Goal: Task Accomplishment & Management: Use online tool/utility

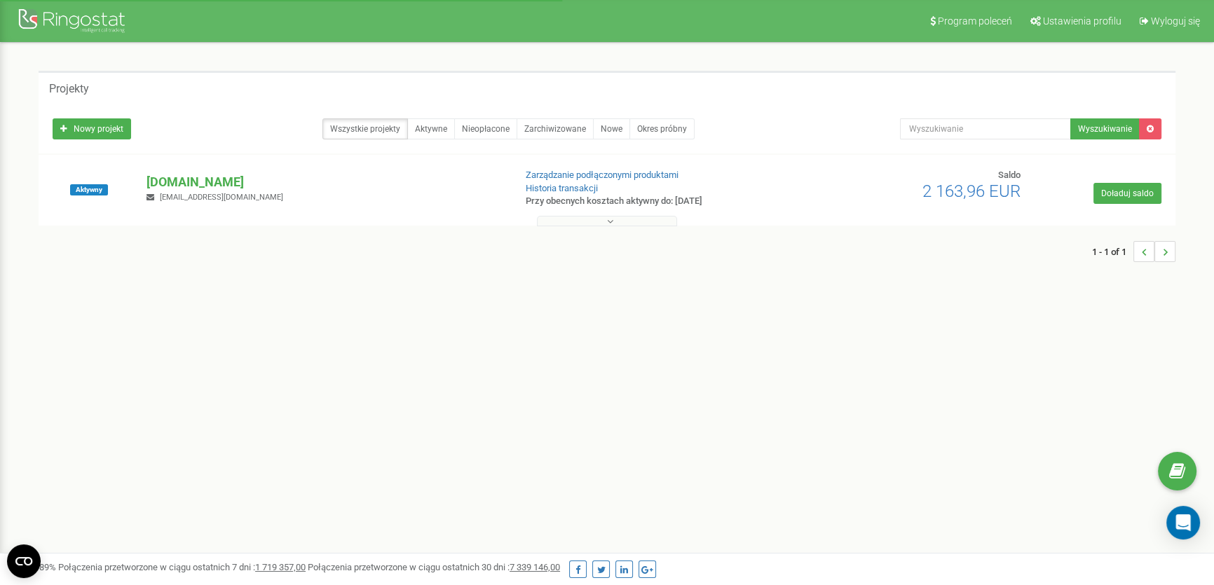
click at [168, 179] on p "[DOMAIN_NAME]" at bounding box center [323, 182] width 355 height 18
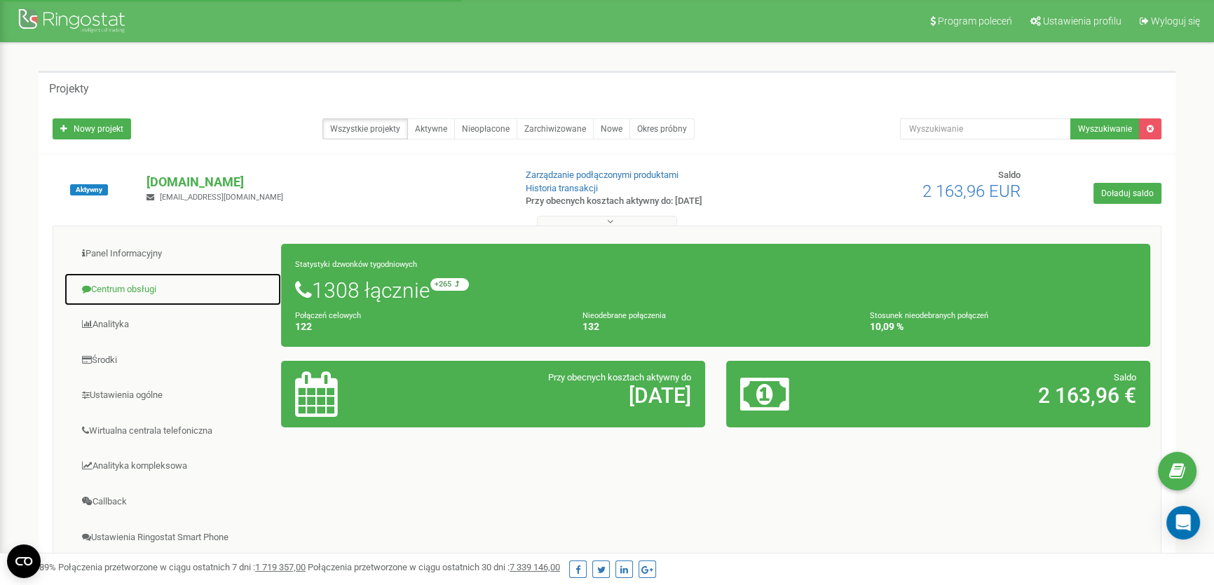
click at [149, 292] on link "Centrum obsługi" at bounding box center [173, 290] width 218 height 34
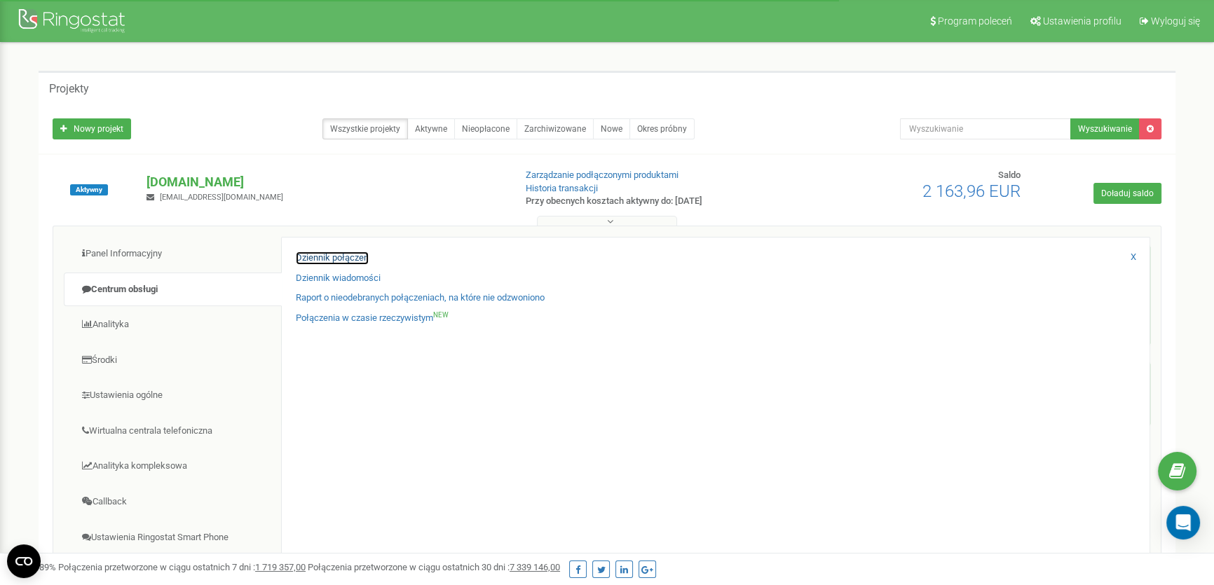
click at [360, 263] on link "Dziennik połączeń" at bounding box center [332, 258] width 73 height 13
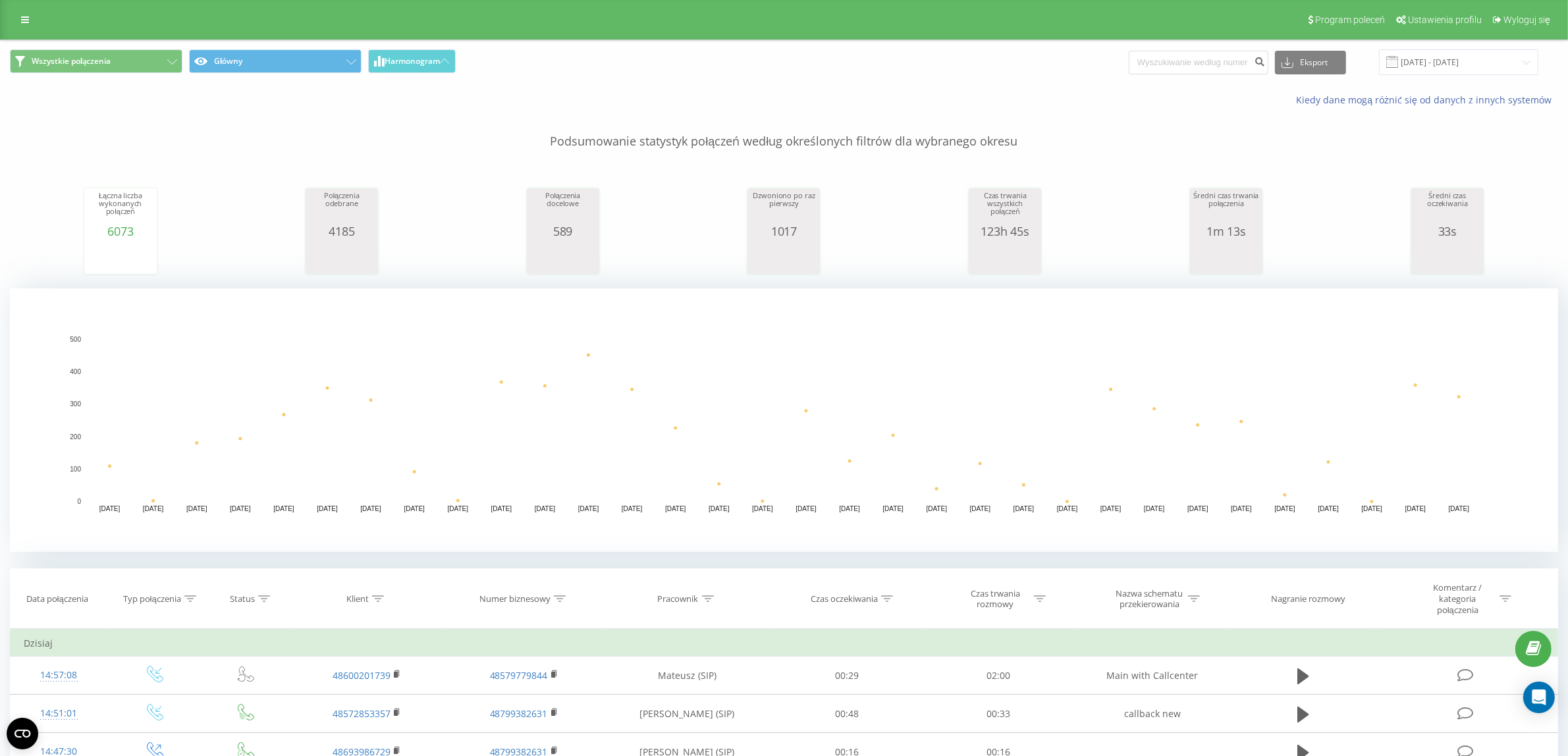
click at [41, 22] on div "Program poleceń Ustawienia profilu Wyloguj się" at bounding box center [784, 20] width 1568 height 39
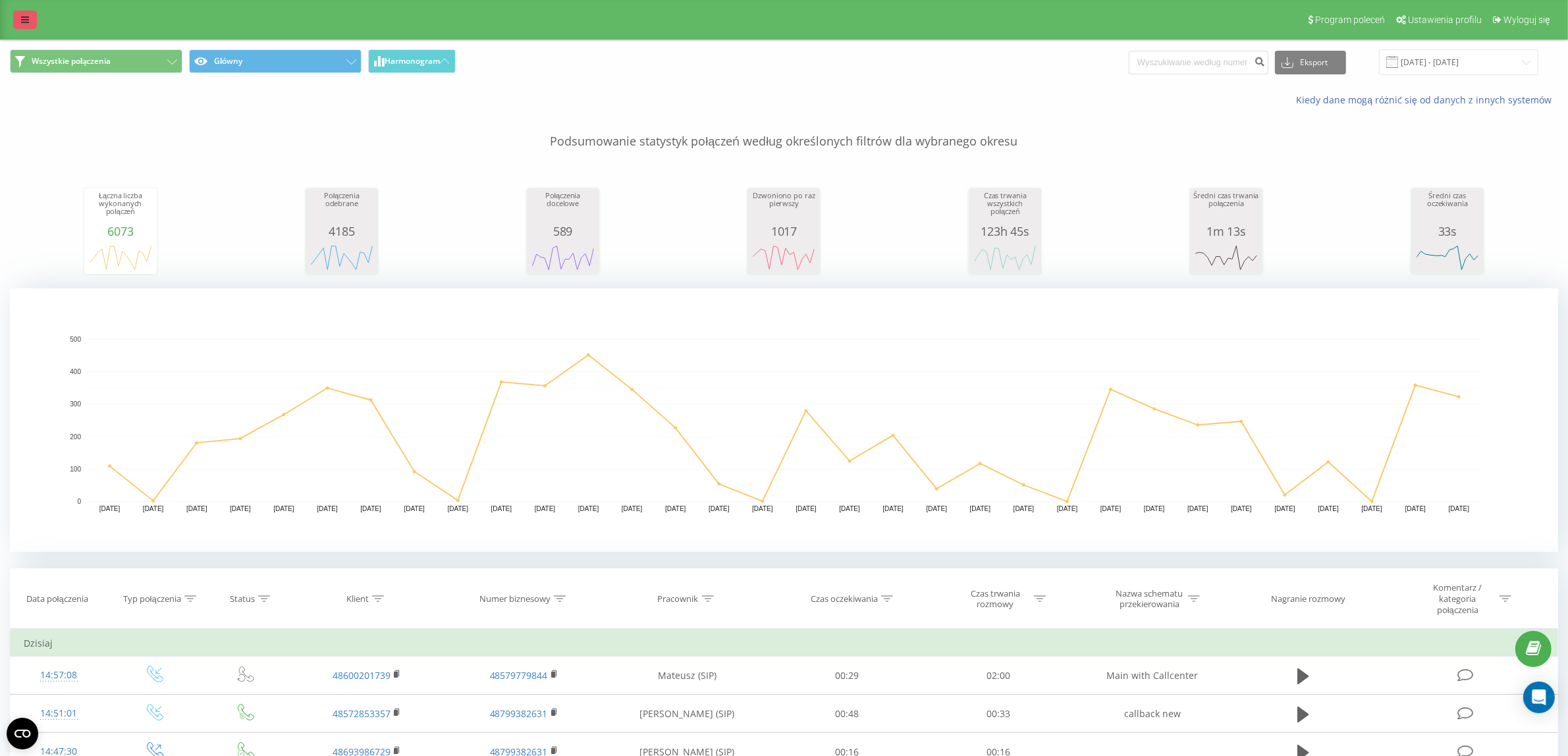
click at [24, 24] on icon at bounding box center [24, 20] width 8 height 9
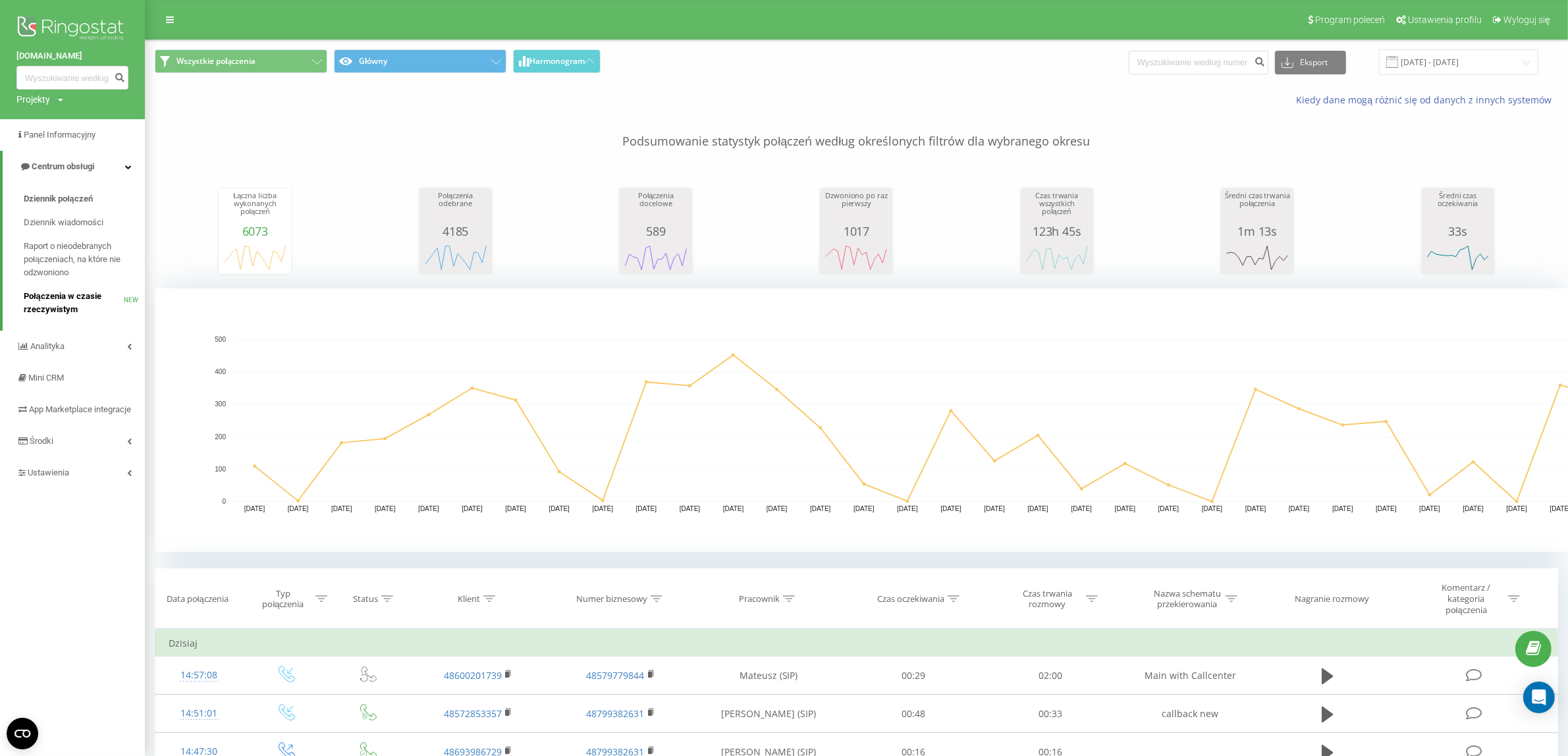
click at [89, 307] on span "Połączenia w czasie rzeczywistym" at bounding box center [73, 303] width 101 height 26
